Goal: Information Seeking & Learning: Find specific fact

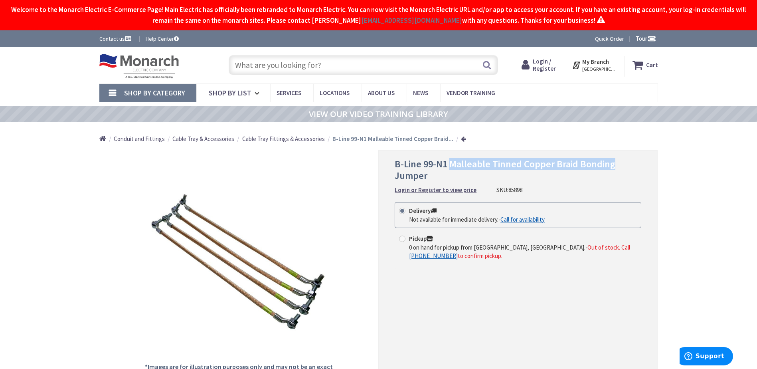
drag, startPoint x: 449, startPoint y: 163, endPoint x: 616, endPoint y: 168, distance: 167.2
click at [616, 168] on h1 "B-Line 99-N1 Malleable Tinned Copper Braid Bonding Jumper" at bounding box center [518, 169] width 247 height 23
click at [598, 167] on span "B-Line 99-N1 Malleable Tinned Copper Braid Bonding Jumper" at bounding box center [505, 170] width 221 height 24
drag, startPoint x: 580, startPoint y: 163, endPoint x: 592, endPoint y: 173, distance: 15.9
click at [592, 173] on h1 "B-Line 99-N1 Malleable Tinned Copper Braid Bonding Jumper" at bounding box center [518, 169] width 247 height 23
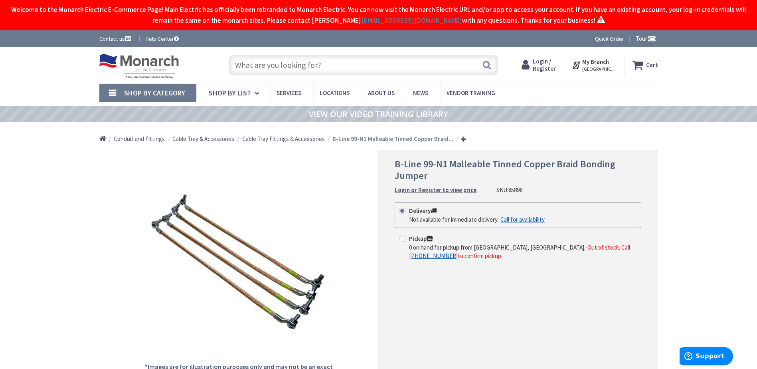
click at [505, 164] on span "B-Line 99-N1 Malleable Tinned Copper Braid Bonding Jumper" at bounding box center [505, 170] width 221 height 24
drag, startPoint x: 451, startPoint y: 164, endPoint x: 574, endPoint y: 163, distance: 123.3
click at [574, 163] on span "B-Line 99-N1 Malleable Tinned Copper Braid Bonding Jumper" at bounding box center [505, 170] width 221 height 24
copy span "Malleable Tinned Copper Braid"
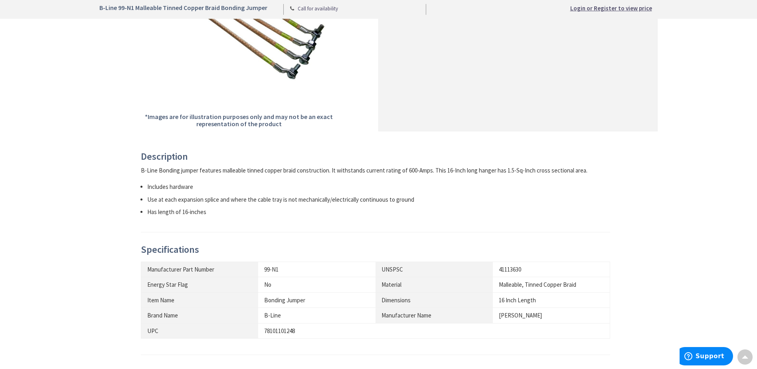
scroll to position [319, 0]
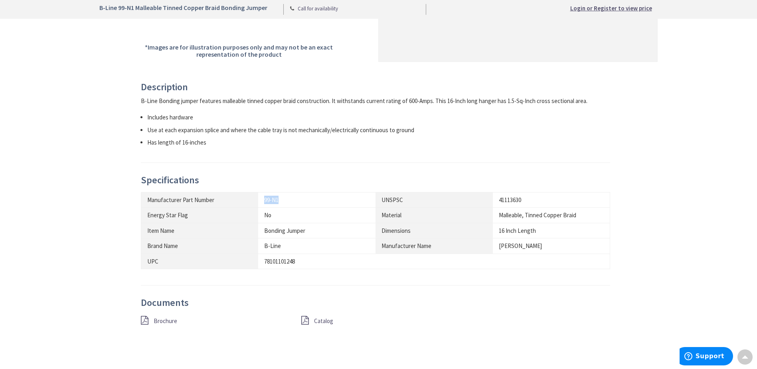
drag, startPoint x: 280, startPoint y: 200, endPoint x: 263, endPoint y: 201, distance: 17.6
click at [263, 201] on td "99-N1" at bounding box center [316, 199] width 117 height 15
copy div "99-N1"
click at [329, 324] on link "Catalog" at bounding box center [323, 320] width 19 height 8
